Goal: Task Accomplishment & Management: Use online tool/utility

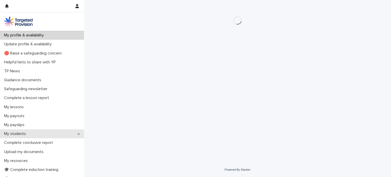
click at [33, 133] on div "My students" at bounding box center [42, 133] width 84 height 9
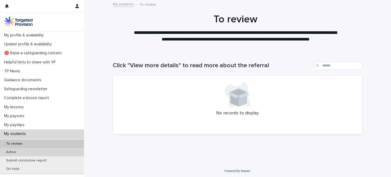
click at [27, 152] on div "Active" at bounding box center [42, 152] width 84 height 8
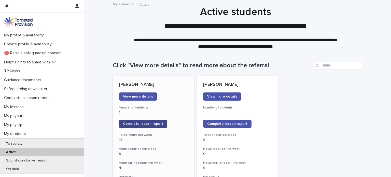
click at [150, 124] on span "Complete lesson report" at bounding box center [143, 124] width 40 height 4
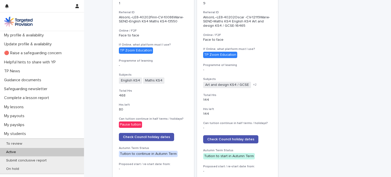
scroll to position [167, 0]
